Goal: Task Accomplishment & Management: Manage account settings

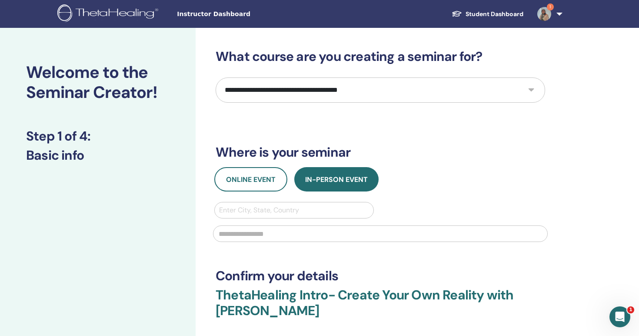
click at [210, 11] on span "Instructor Dashboard" at bounding box center [242, 14] width 130 height 9
click at [494, 13] on link "Student Dashboard" at bounding box center [488, 14] width 86 height 16
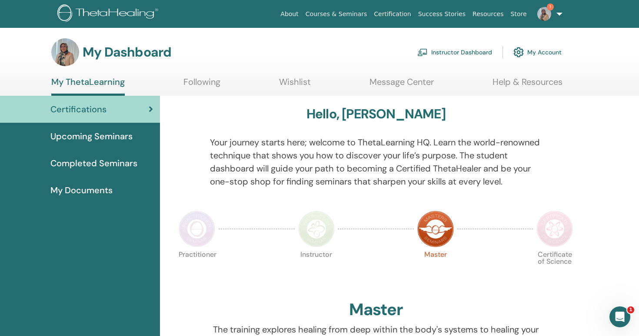
click at [553, 17] on link "1" at bounding box center [548, 14] width 36 height 28
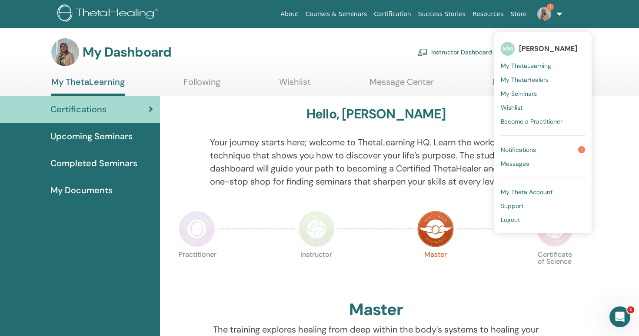
click at [520, 149] on span "Notifications" at bounding box center [518, 150] width 35 height 8
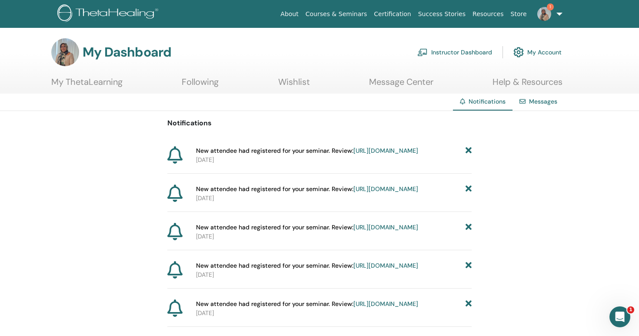
click at [353, 154] on link "[URL][DOMAIN_NAME]" at bounding box center [385, 151] width 65 height 8
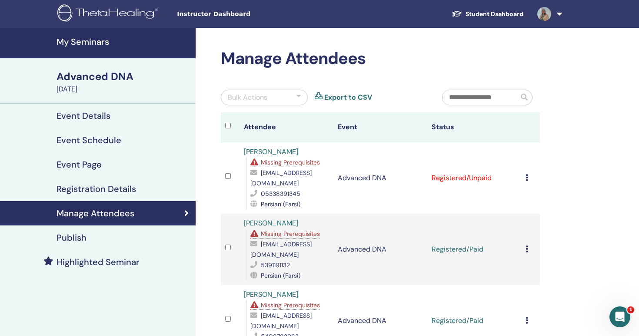
click at [528, 177] on div "Cancel Registration Do not auto-certify Mark as Paid Mark as Unpaid Mark as Abs…" at bounding box center [531, 178] width 10 height 10
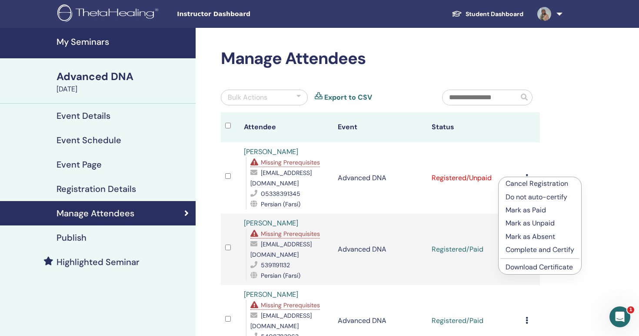
click at [532, 184] on p "Cancel Registration" at bounding box center [540, 183] width 69 height 10
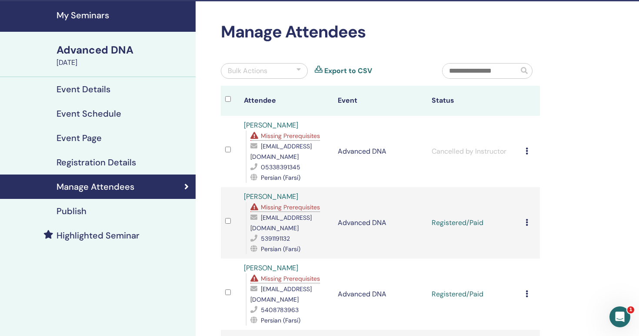
scroll to position [33, 0]
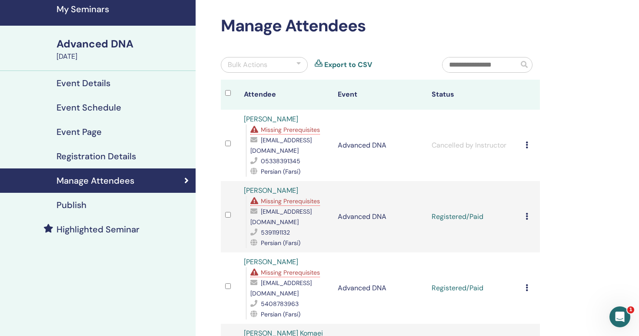
click at [225, 145] on td at bounding box center [230, 145] width 19 height 71
click at [532, 139] on td "Cancel Registration Do not auto-certify Mark as Paid Mark as Unpaid Mark as Abs…" at bounding box center [530, 145] width 19 height 71
click at [527, 146] on icon at bounding box center [527, 144] width 3 height 7
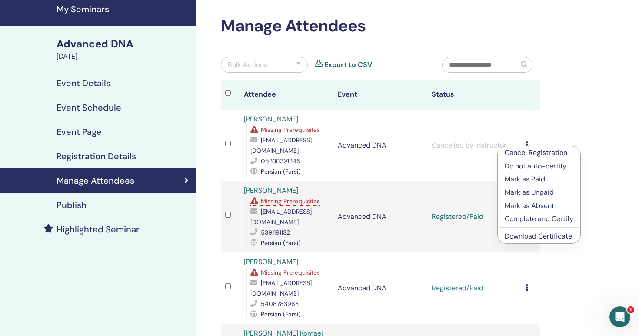
click at [529, 152] on p "Cancel Registration" at bounding box center [539, 152] width 69 height 10
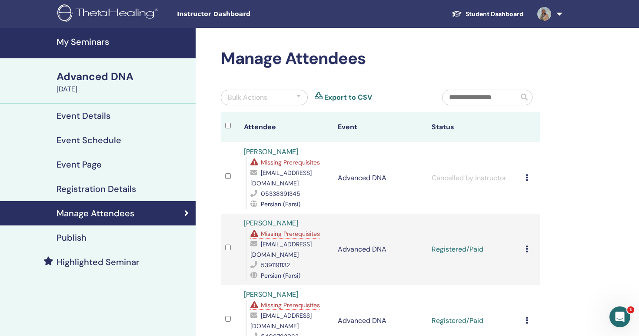
click at [75, 244] on link "Publish" at bounding box center [98, 237] width 196 height 24
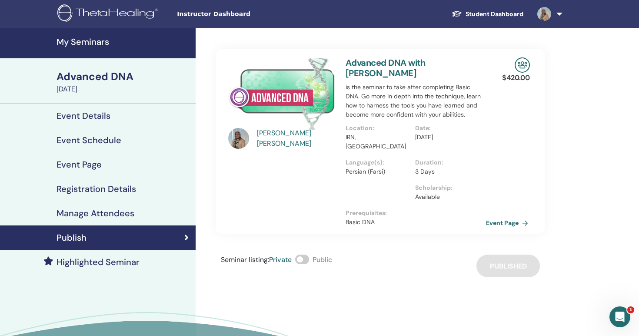
click at [510, 216] on link "Event Page" at bounding box center [509, 222] width 46 height 13
